Goal: Task Accomplishment & Management: Use online tool/utility

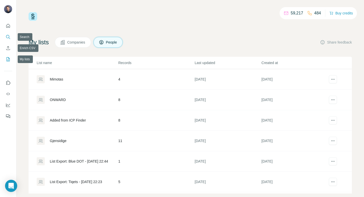
click at [8, 35] on icon "Search" at bounding box center [7, 36] width 3 height 3
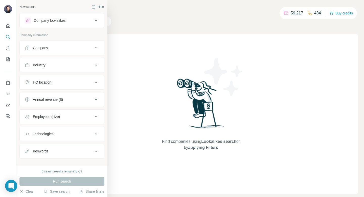
click at [71, 50] on div "Company" at bounding box center [59, 47] width 68 height 5
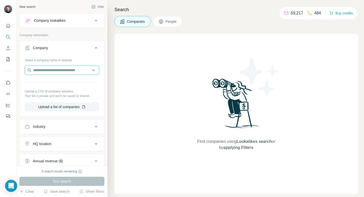
click at [56, 68] on input "text" at bounding box center [62, 69] width 74 height 9
paste input "******"
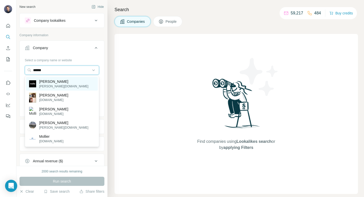
type input "******"
click at [60, 81] on div "[PERSON_NAME] [PERSON_NAME][DOMAIN_NAME]" at bounding box center [62, 84] width 72 height 14
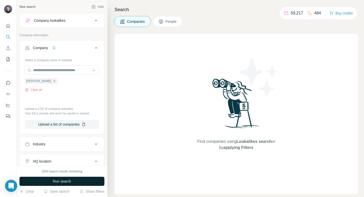
click at [56, 184] on button "Run search" at bounding box center [61, 180] width 85 height 9
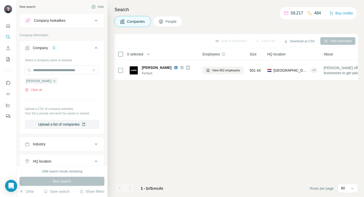
click at [171, 25] on button "People" at bounding box center [167, 21] width 29 height 11
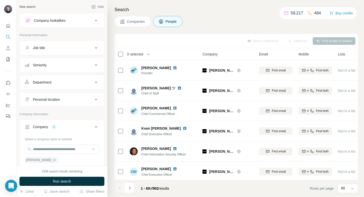
click at [59, 44] on button "Job title" at bounding box center [62, 48] width 84 height 12
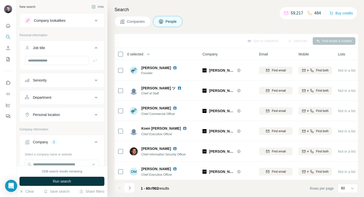
click at [58, 65] on div at bounding box center [62, 62] width 84 height 13
click at [53, 62] on input "text" at bounding box center [57, 60] width 64 height 9
type input "*"
type input "**********"
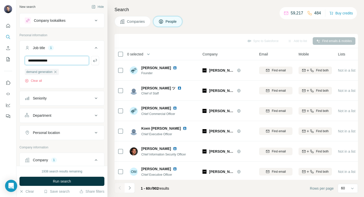
type input "**********"
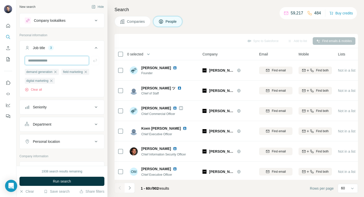
click at [58, 62] on input "text" at bounding box center [57, 60] width 64 height 9
type input "********"
type input "*****"
type input "***"
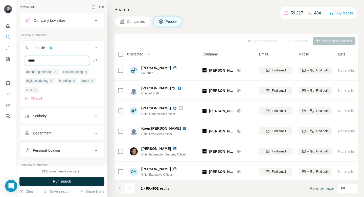
type input "*****"
type input "******"
type input "*********"
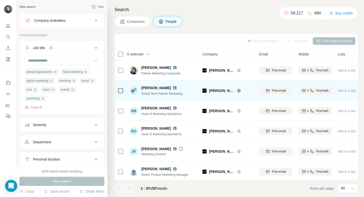
click at [172, 95] on span "Global Tech Partner Marketing" at bounding box center [161, 94] width 41 height 4
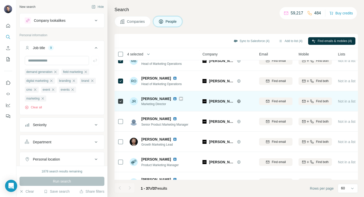
scroll to position [52, 0]
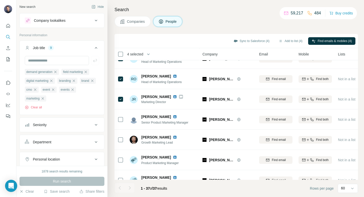
click at [114, 119] on div "Search Companies People Sync to Salesforce (4) Add to list (4) Find emails & mo…" at bounding box center [235, 98] width 257 height 197
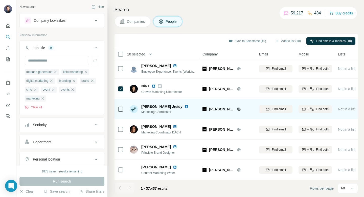
scroll to position [629, 0]
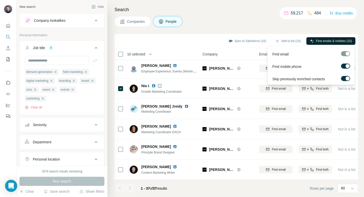
click at [316, 41] on span "Find emails & mobiles (10)" at bounding box center [334, 41] width 36 height 5
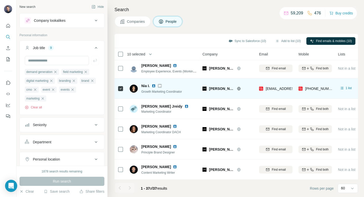
click at [154, 86] on img at bounding box center [154, 86] width 4 height 4
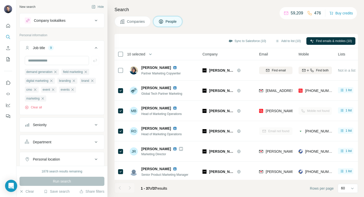
scroll to position [2, 0]
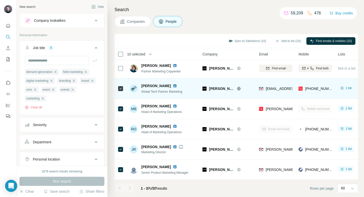
click at [173, 84] on img at bounding box center [175, 86] width 4 height 4
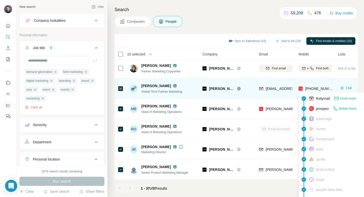
click at [325, 89] on span "[PHONE_NUMBER]" at bounding box center [321, 88] width 32 height 4
drag, startPoint x: 333, startPoint y: 88, endPoint x: 305, endPoint y: 88, distance: 28.1
click at [305, 88] on td "[PHONE_NUMBER]" at bounding box center [314, 88] width 39 height 20
copy span "[PHONE_NUMBER]"
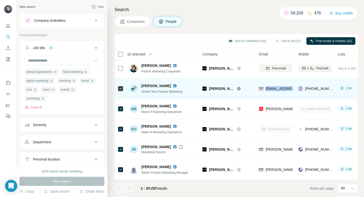
drag, startPoint x: 265, startPoint y: 89, endPoint x: 297, endPoint y: 89, distance: 31.6
click at [0, 0] on tr "[PERSON_NAME] Global Tech Partner Marketing [PERSON_NAME] [PERSON_NAME][EMAIL_A…" at bounding box center [0, 0] width 0 height 0
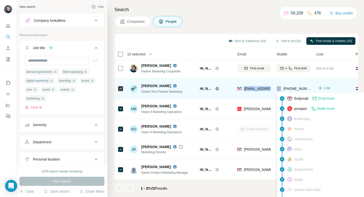
scroll to position [2, 24]
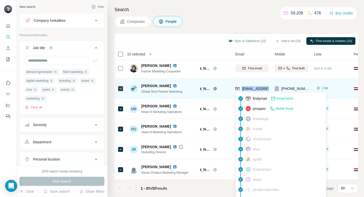
click at [254, 87] on span "[EMAIL_ADDRESS][PERSON_NAME][DOMAIN_NAME]" at bounding box center [286, 88] width 89 height 4
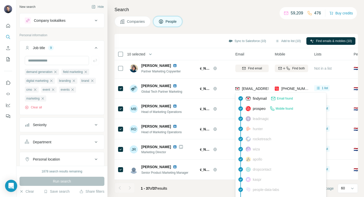
click at [290, 98] on span "Email found" at bounding box center [285, 98] width 16 height 5
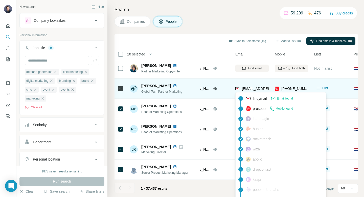
click at [259, 90] on span "[EMAIL_ADDRESS][PERSON_NAME][DOMAIN_NAME]" at bounding box center [286, 88] width 89 height 4
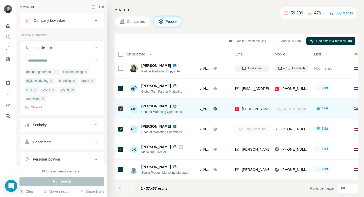
click at [332, 116] on td "1 list" at bounding box center [330, 109] width 39 height 20
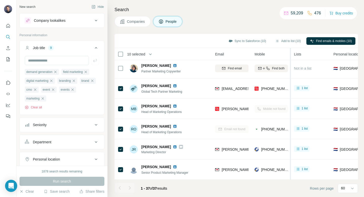
scroll to position [2, 0]
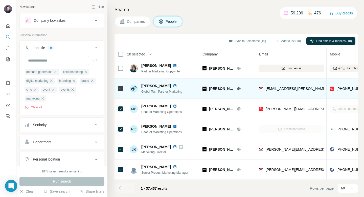
drag, startPoint x: 294, startPoint y: 81, endPoint x: 327, endPoint y: 83, distance: 33.0
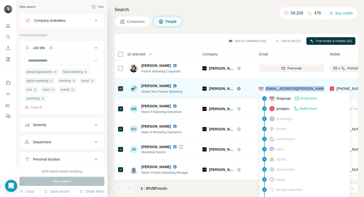
drag, startPoint x: 313, startPoint y: 88, endPoint x: 266, endPoint y: 89, distance: 46.3
click at [266, 89] on div "[EMAIL_ADDRESS][PERSON_NAME][DOMAIN_NAME]" at bounding box center [291, 88] width 65 height 14
copy span "[EMAIL_ADDRESS][PERSON_NAME][DOMAIN_NAME]"
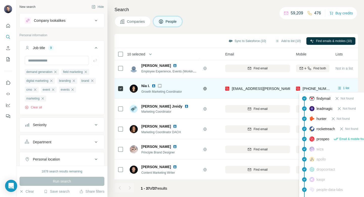
scroll to position [629, 34]
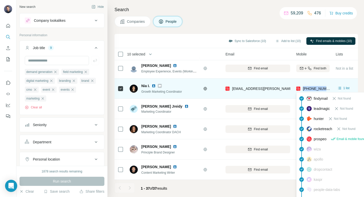
drag, startPoint x: 329, startPoint y: 89, endPoint x: 304, endPoint y: 88, distance: 25.3
click at [304, 88] on div "[PHONE_NUMBER]" at bounding box center [312, 88] width 33 height 14
copy span "[PHONE_NUMBER]"
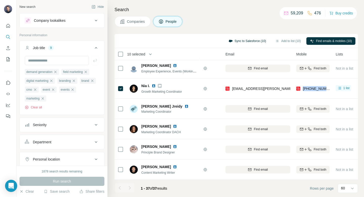
click at [256, 41] on button "Sync to Salesforce (10)" at bounding box center [247, 41] width 45 height 8
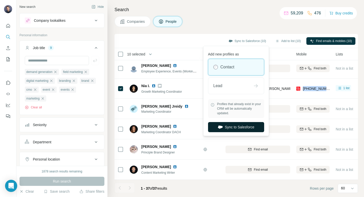
click at [235, 129] on button "Sync to Salesforce" at bounding box center [236, 127] width 56 height 10
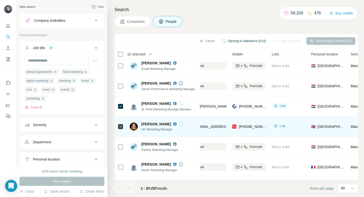
scroll to position [226, 98]
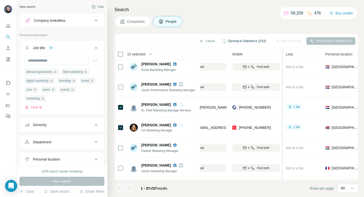
drag, startPoint x: 268, startPoint y: 119, endPoint x: 283, endPoint y: 119, distance: 15.2
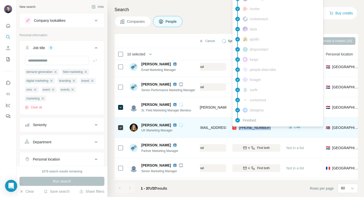
drag, startPoint x: 270, startPoint y: 126, endPoint x: 239, endPoint y: 128, distance: 30.7
click at [239, 128] on div "[PHONE_NUMBER]" at bounding box center [256, 127] width 48 height 14
copy span "[PHONE_NUMBER]"
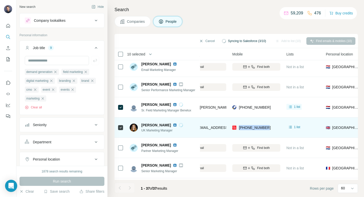
click at [176, 125] on img at bounding box center [175, 125] width 4 height 4
